Goal: Obtain resource: Download file/media

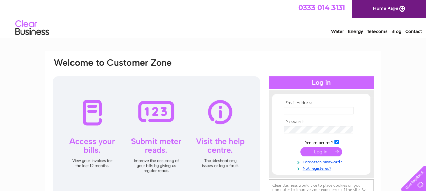
click at [292, 108] on input "text" at bounding box center [319, 110] width 70 height 7
type input "[EMAIL_ADDRESS][DOMAIN_NAME]"
click at [318, 153] on input "submit" at bounding box center [321, 151] width 42 height 9
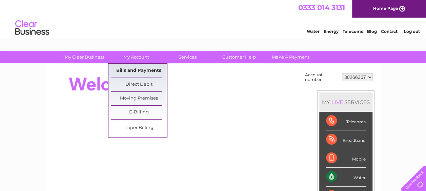
click at [131, 67] on link "Bills and Payments" at bounding box center [139, 71] width 56 height 14
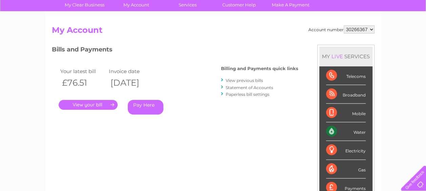
scroll to position [68, 0]
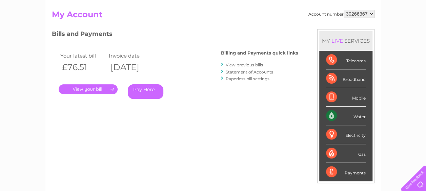
click at [90, 88] on link "." at bounding box center [88, 89] width 59 height 10
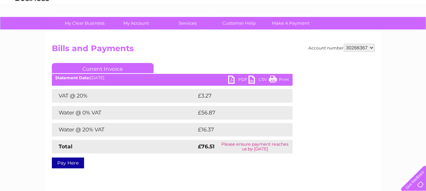
scroll to position [68, 0]
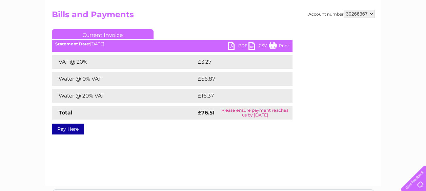
click at [240, 43] on link "PDF" at bounding box center [238, 47] width 20 height 10
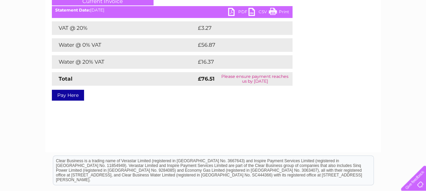
scroll to position [0, 0]
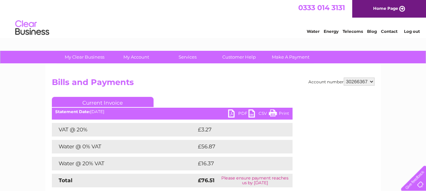
click at [412, 30] on link "Log out" at bounding box center [412, 31] width 16 height 5
